Goal: Check status: Check status

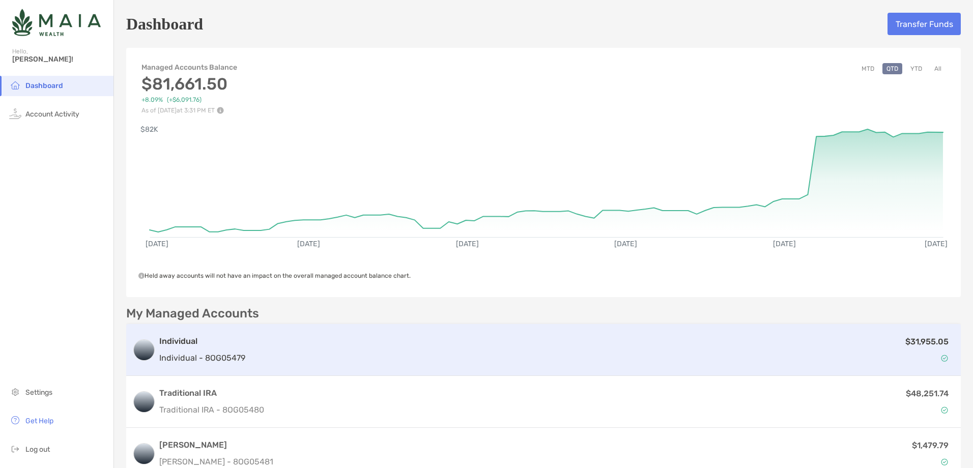
click at [913, 339] on p "$31,955.05" at bounding box center [927, 341] width 43 height 13
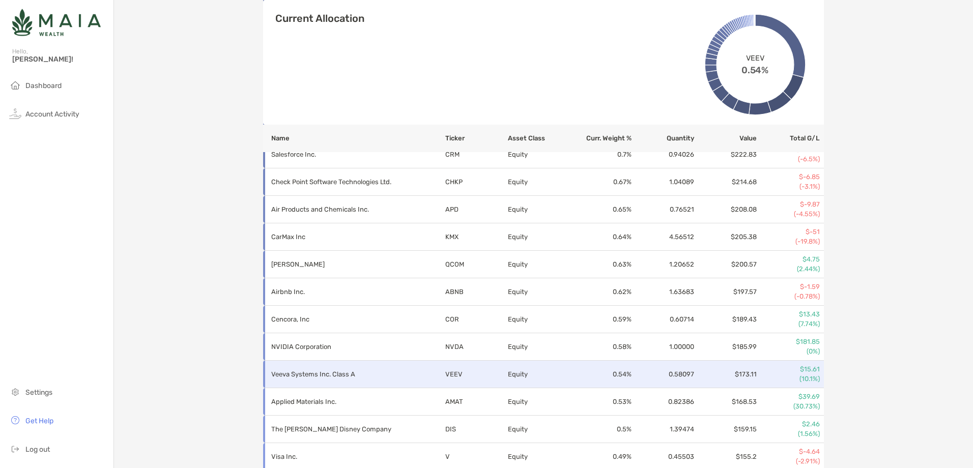
scroll to position [1133, 0]
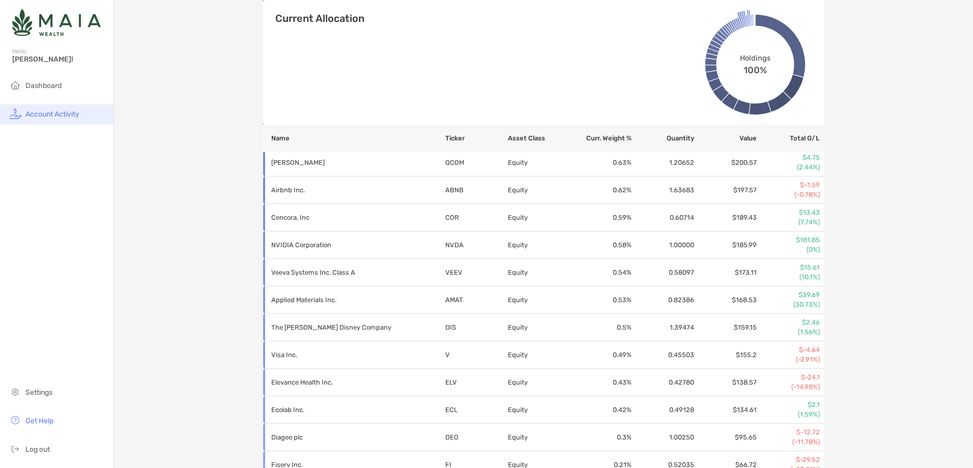
click at [68, 122] on li "Account Activity" at bounding box center [57, 114] width 114 height 20
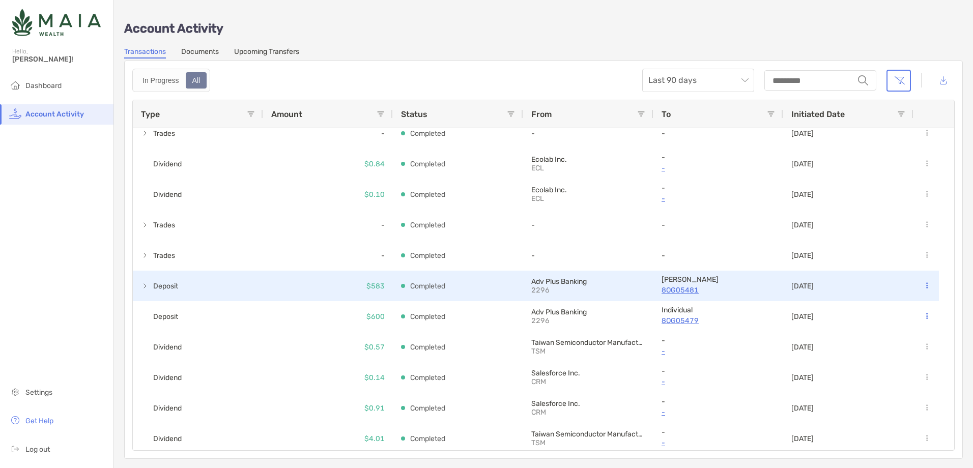
scroll to position [2060, 0]
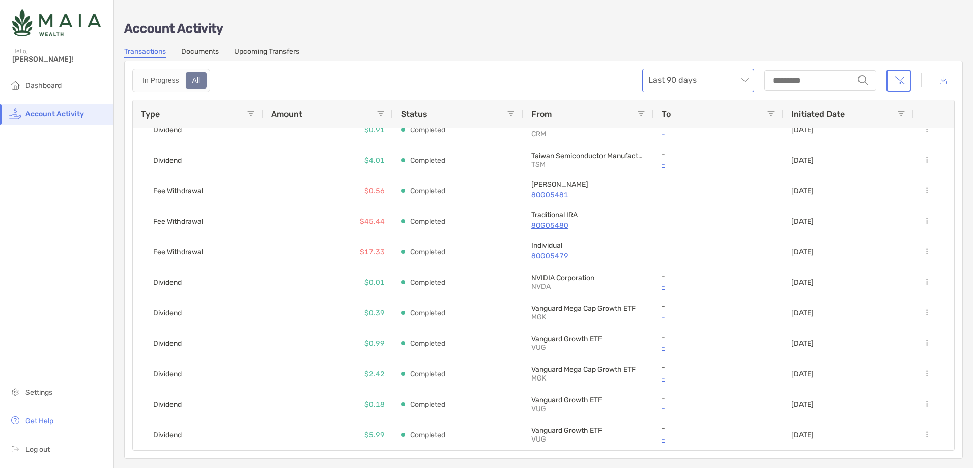
click at [734, 77] on span "Last 90 days" at bounding box center [699, 80] width 100 height 22
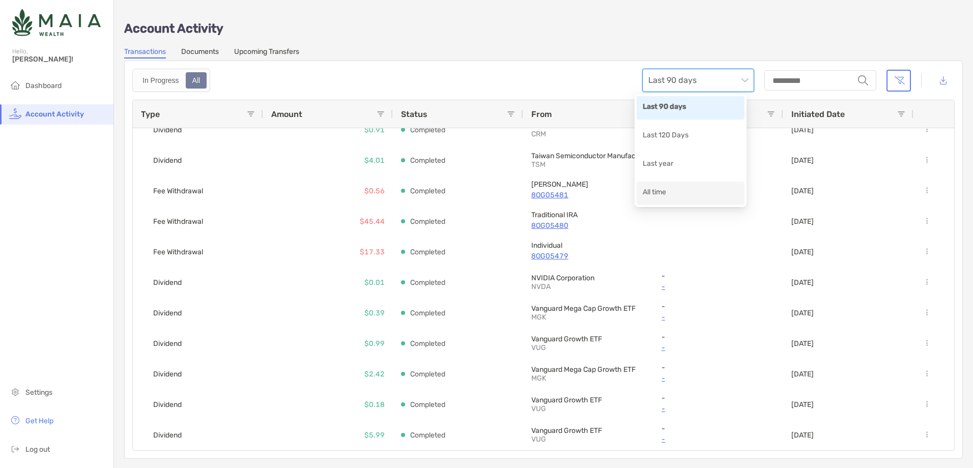
click at [667, 193] on div "All time" at bounding box center [691, 193] width 96 height 13
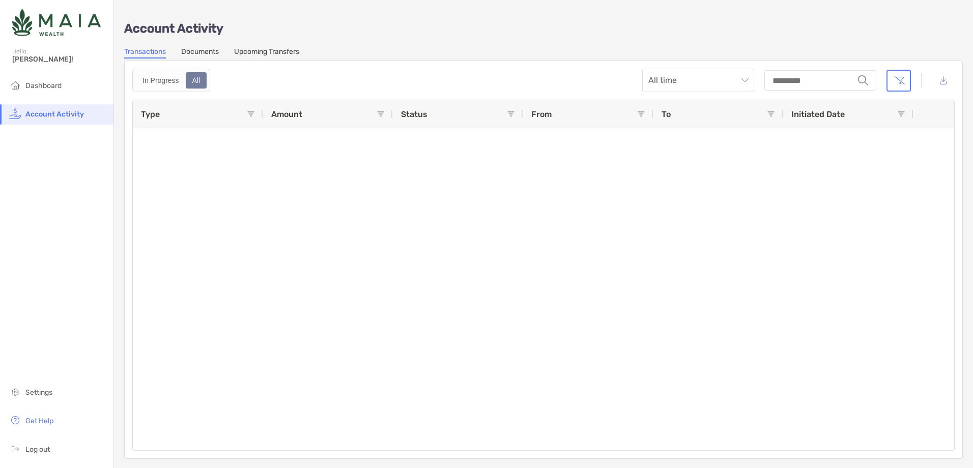
scroll to position [5309, 0]
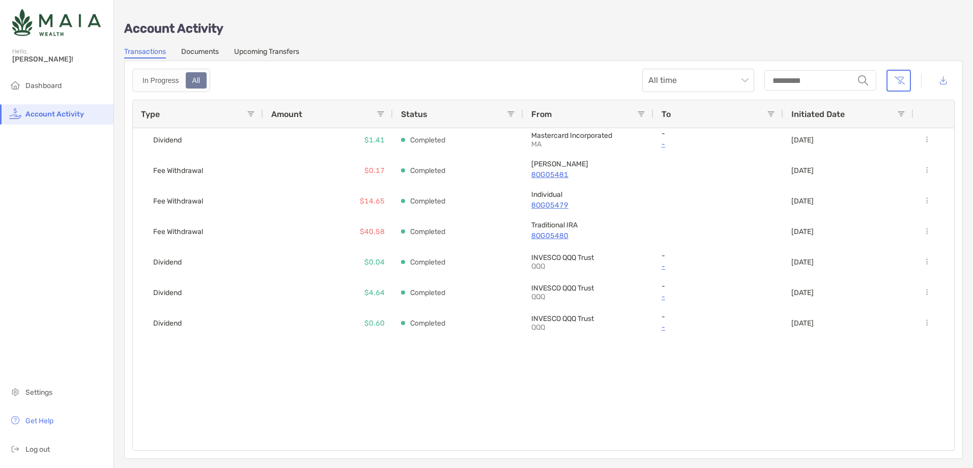
scroll to position [3702, 0]
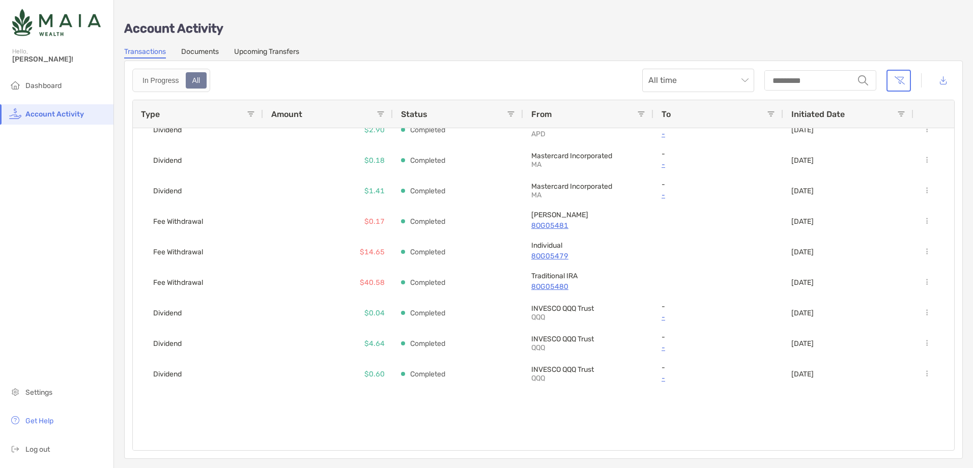
click at [666, 379] on p "-" at bounding box center [719, 378] width 114 height 13
click at [743, 428] on div at bounding box center [536, 435] width 806 height 31
click at [935, 375] on div at bounding box center [926, 374] width 25 height 31
click at [251, 108] on div "Type" at bounding box center [198, 113] width 114 height 27
click at [249, 115] on span at bounding box center [251, 114] width 8 height 8
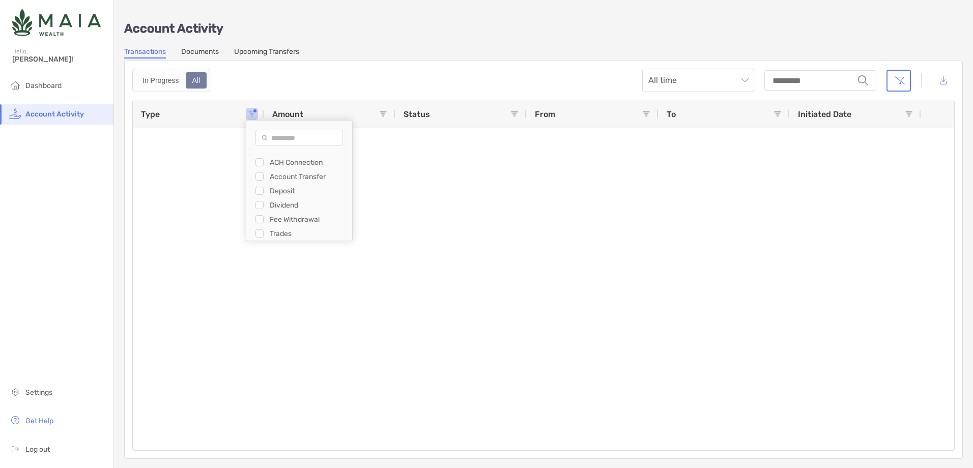
click at [263, 232] on div "Filter List" at bounding box center [260, 234] width 8 height 8
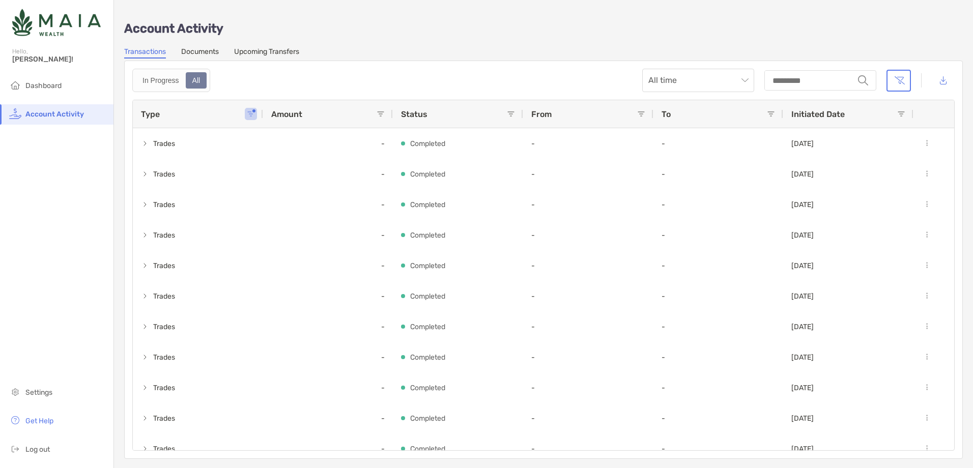
click at [518, 82] on div "In Progress All All time string" at bounding box center [543, 80] width 823 height 23
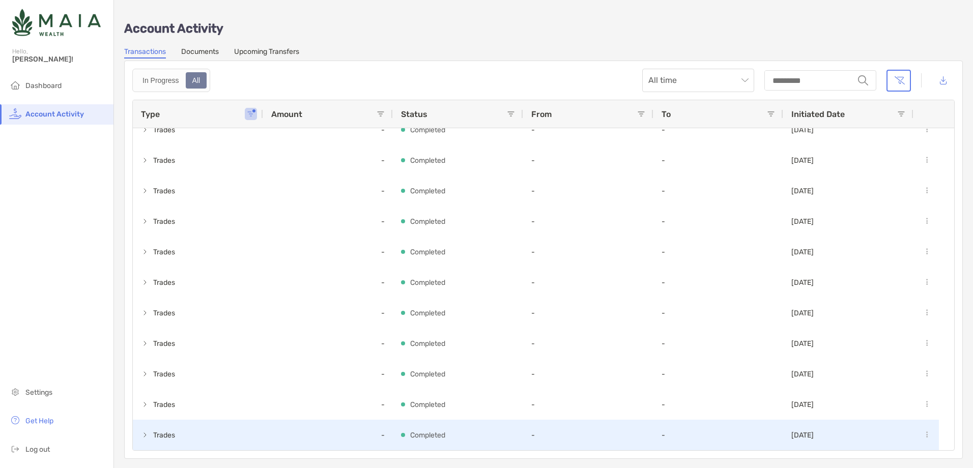
click at [146, 438] on span at bounding box center [145, 435] width 8 height 8
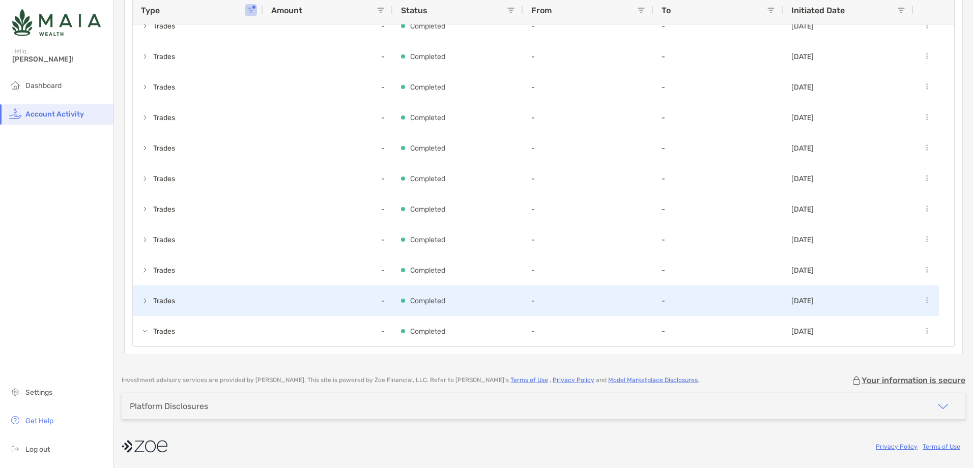
click at [152, 296] on span "Trades" at bounding box center [159, 301] width 36 height 17
click at [138, 300] on div "Trades" at bounding box center [198, 301] width 130 height 31
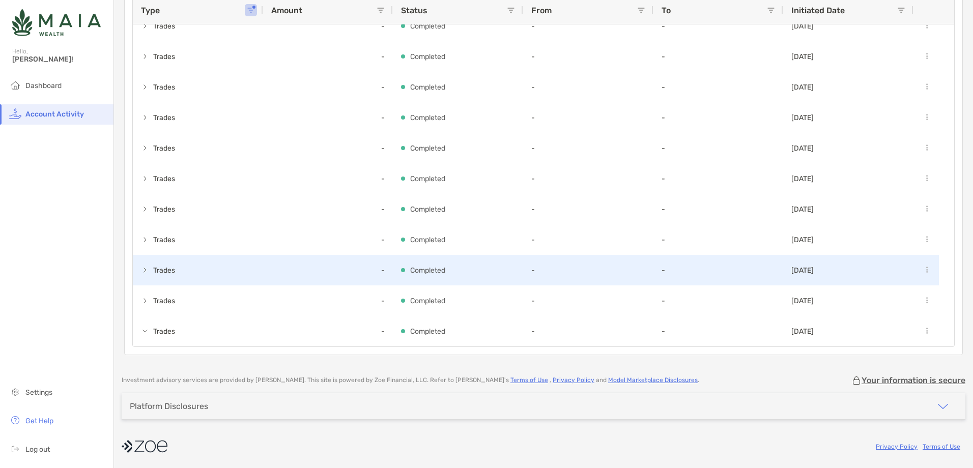
click at [146, 282] on div "Trades" at bounding box center [198, 270] width 130 height 31
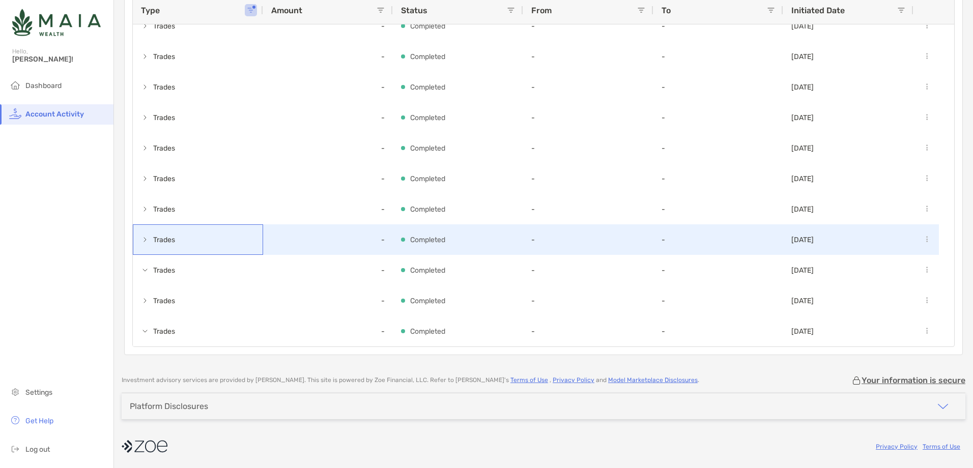
click at [139, 226] on div "Trades" at bounding box center [198, 240] width 130 height 31
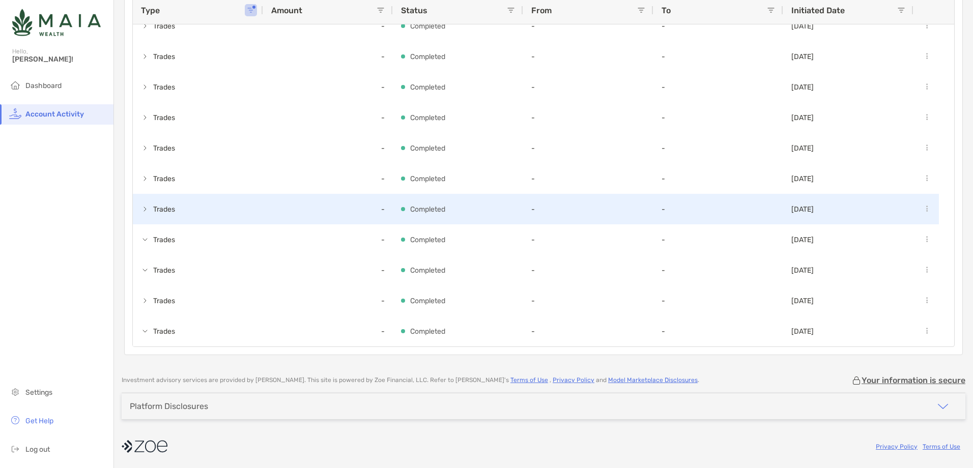
click at [150, 219] on div "Trades" at bounding box center [198, 209] width 130 height 31
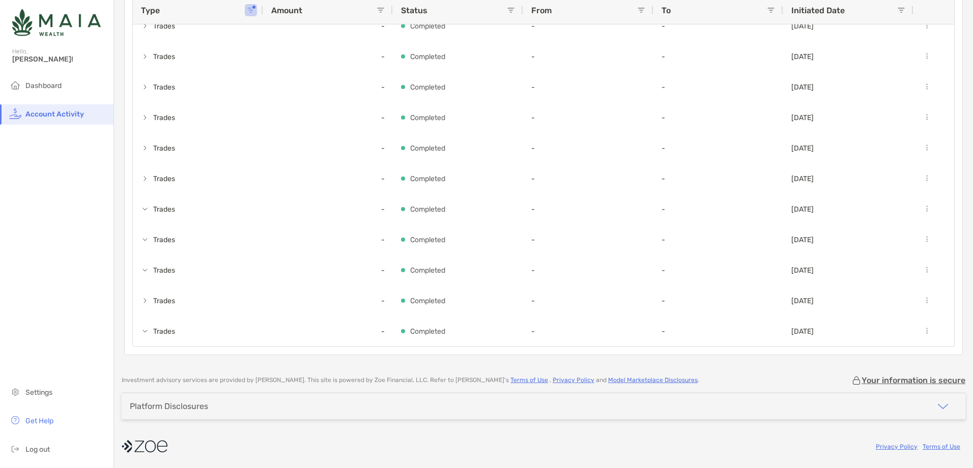
click at [58, 72] on div "Hello, [PERSON_NAME]!" at bounding box center [57, 61] width 114 height 29
click at [38, 89] on span "Dashboard" at bounding box center [43, 85] width 36 height 9
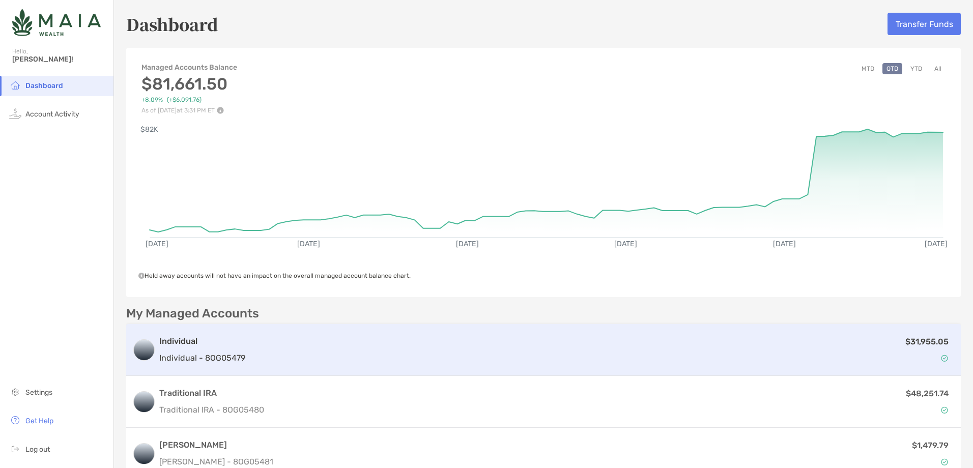
click at [827, 341] on div "$31,955.05" at bounding box center [602, 350] width 706 height 30
